Goal: Find specific page/section: Find specific page/section

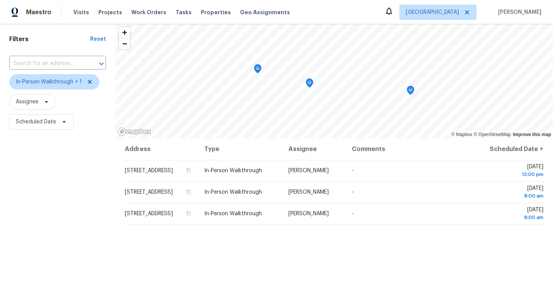
scroll to position [33, 0]
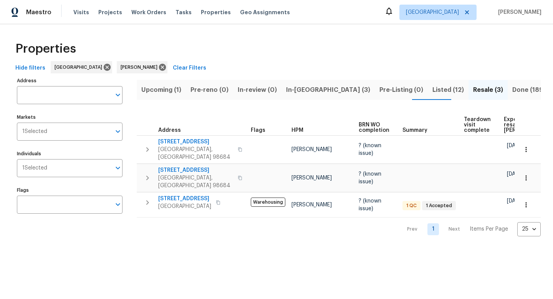
click at [292, 92] on span "In-[GEOGRAPHIC_DATA] (3)" at bounding box center [328, 90] width 84 height 11
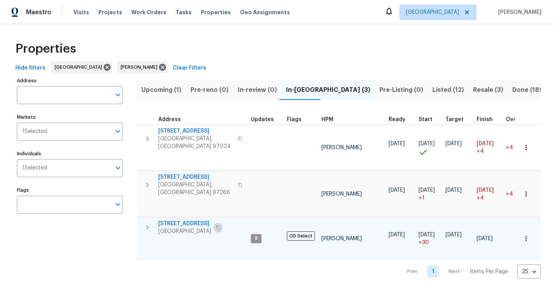
click at [223, 222] on button "button" at bounding box center [218, 227] width 9 height 11
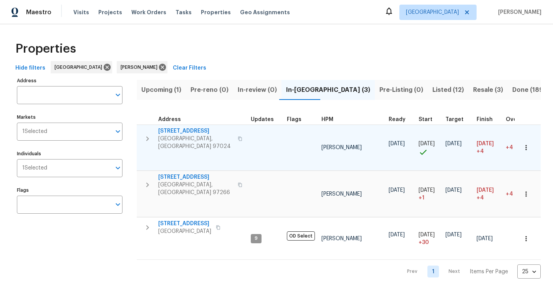
click at [238, 136] on icon "button" at bounding box center [240, 138] width 4 height 4
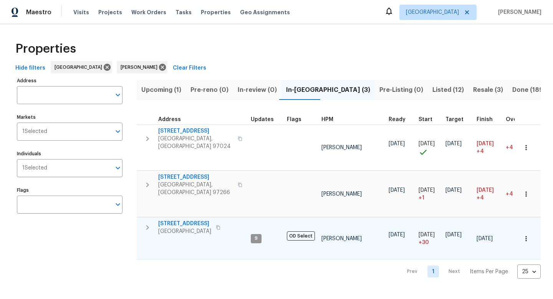
click at [223, 222] on button "button" at bounding box center [218, 227] width 9 height 11
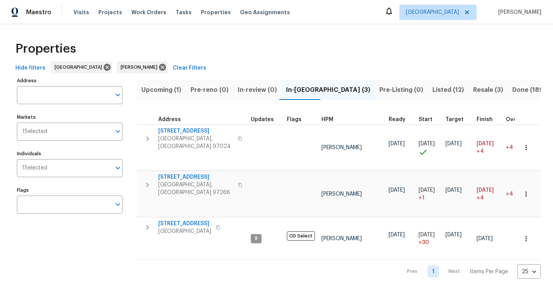
click at [433, 91] on span "Listed (12)" at bounding box center [449, 90] width 32 height 11
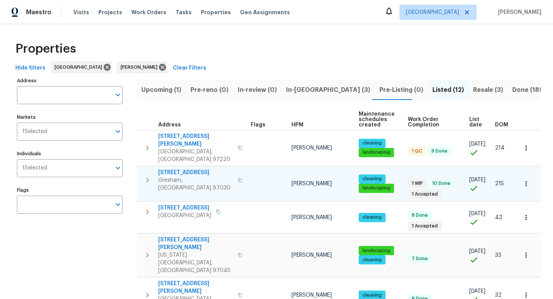
scroll to position [15, 0]
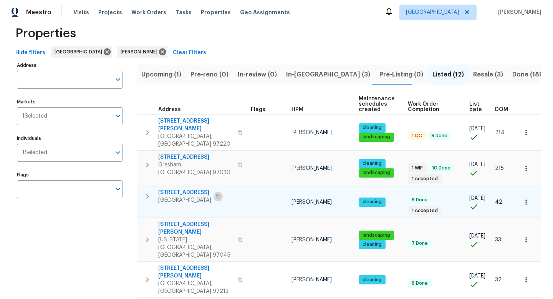
click at [223, 191] on button "button" at bounding box center [218, 196] width 9 height 11
